Goal: Book appointment/travel/reservation

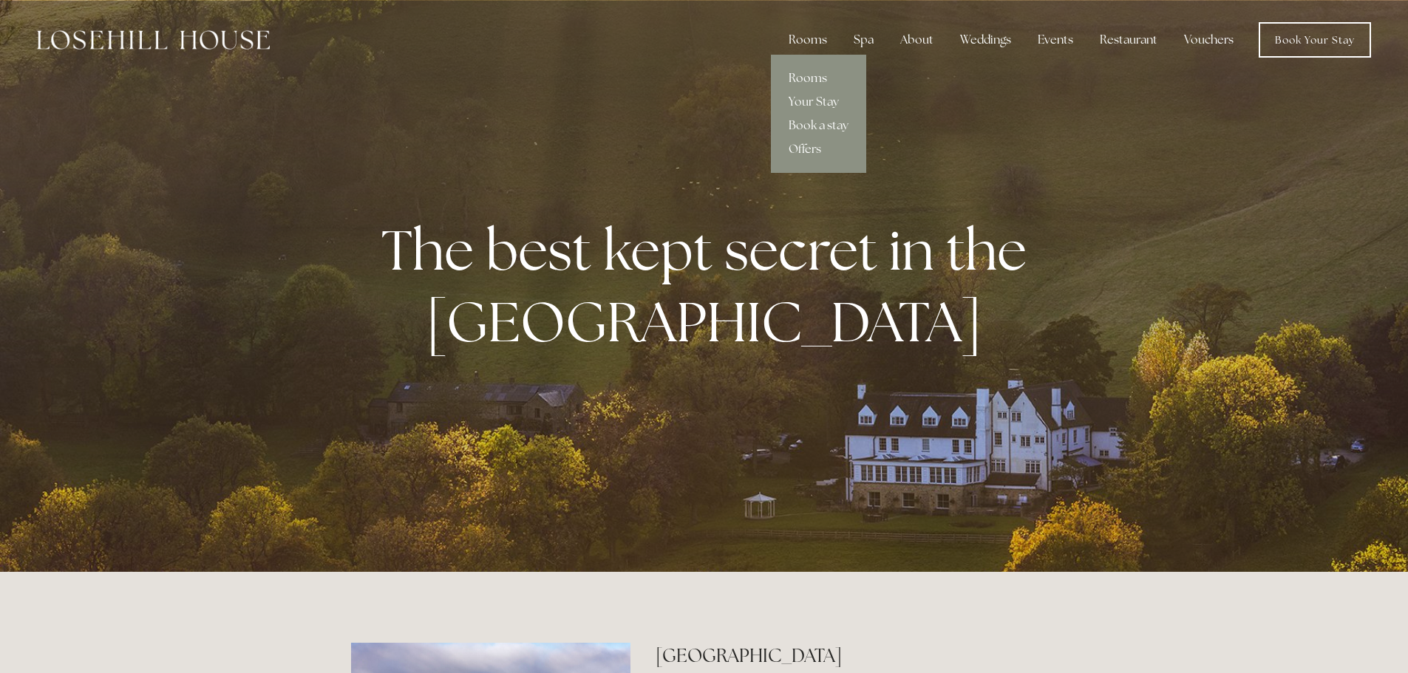
click at [814, 77] on link "Rooms" at bounding box center [818, 79] width 95 height 24
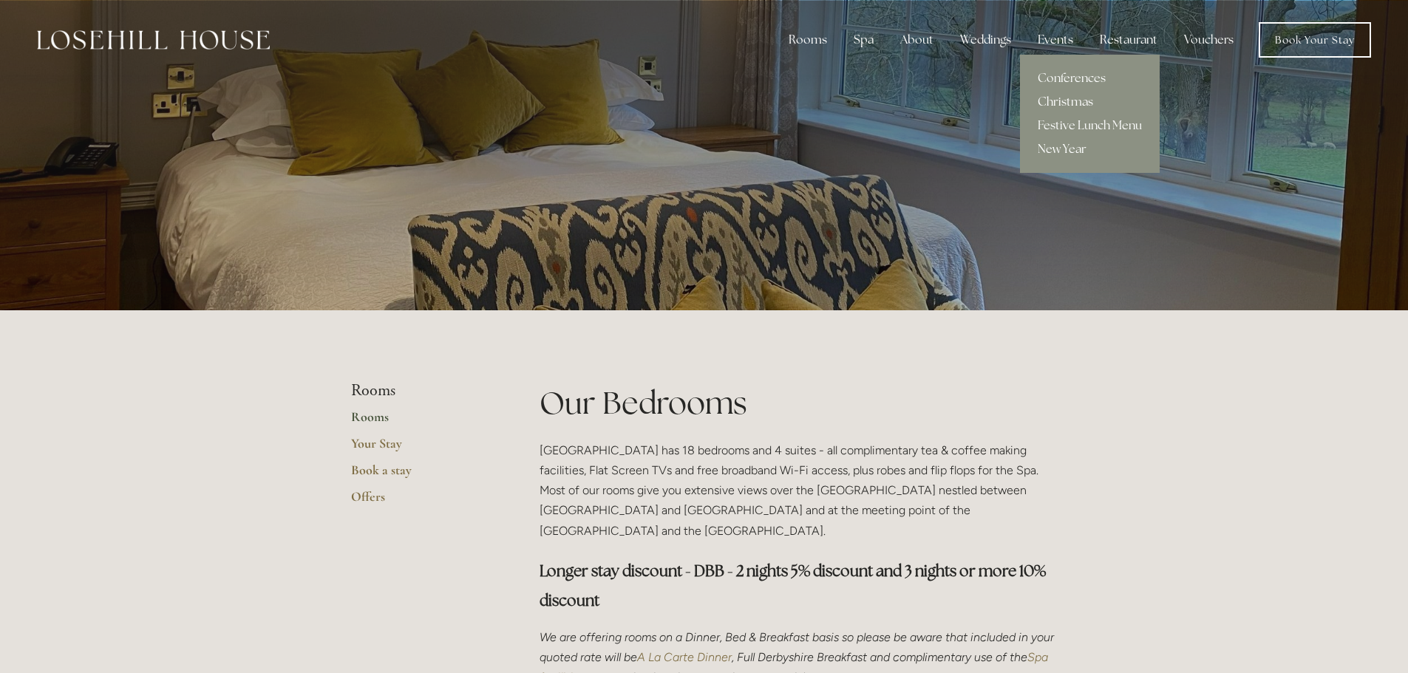
click at [1071, 103] on link "Christmas" at bounding box center [1090, 102] width 140 height 24
